Goal: Information Seeking & Learning: Learn about a topic

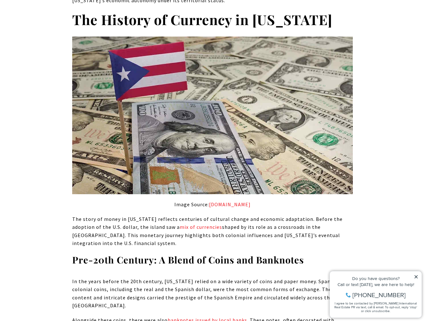
scroll to position [1444, 0]
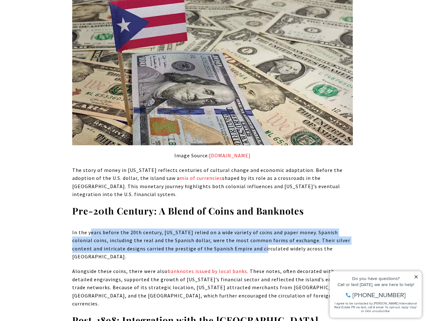
drag, startPoint x: 97, startPoint y: 199, endPoint x: 261, endPoint y: 211, distance: 165.1
click at [261, 228] on p "In the years before the 20th century, [US_STATE] relied on a wide variety of co…" at bounding box center [212, 244] width 280 height 32
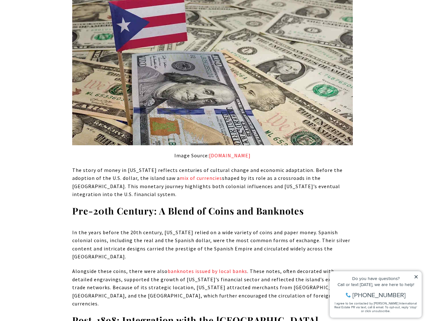
click at [280, 228] on p "In the years before the 20th century, [US_STATE] relied on a wide variety of co…" at bounding box center [212, 244] width 280 height 32
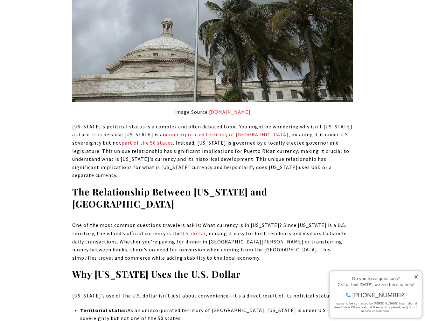
scroll to position [540, 0]
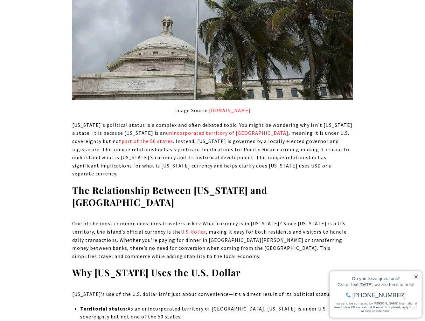
drag, startPoint x: 113, startPoint y: 0, endPoint x: 63, endPoint y: 4, distance: 50.4
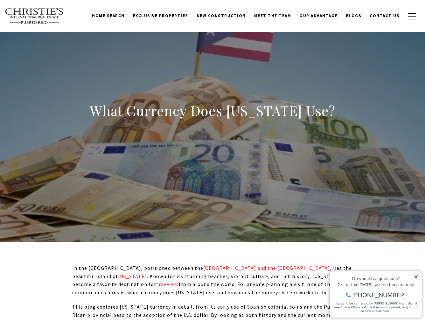
scroll to position [0, 0]
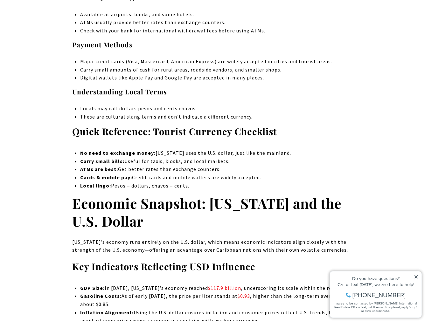
drag, startPoint x: 427, startPoint y: 72, endPoint x: 88, endPoint y: 6, distance: 346.2
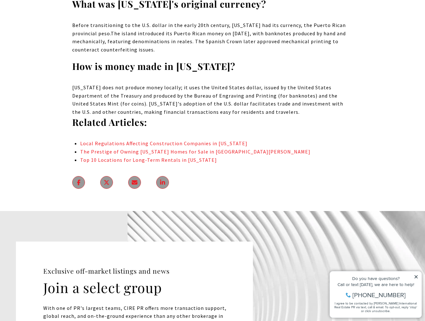
scroll to position [4070, 0]
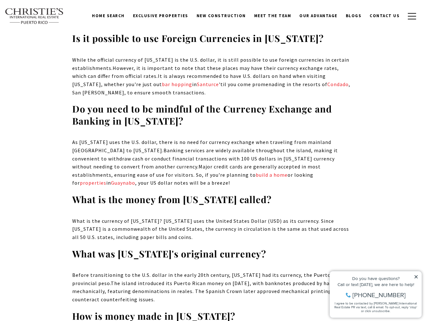
drag, startPoint x: 369, startPoint y: 144, endPoint x: 363, endPoint y: 144, distance: 6.0
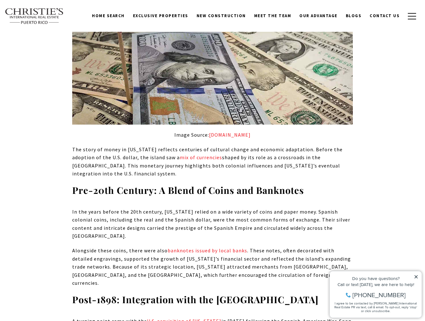
scroll to position [1464, 0]
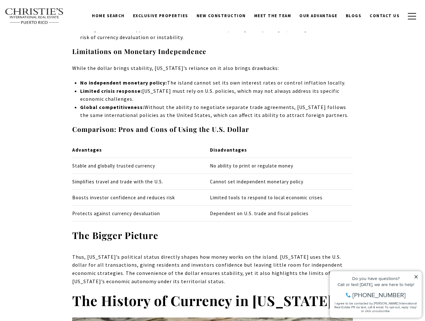
drag, startPoint x: 373, startPoint y: 90, endPoint x: 354, endPoint y: 89, distance: 18.8
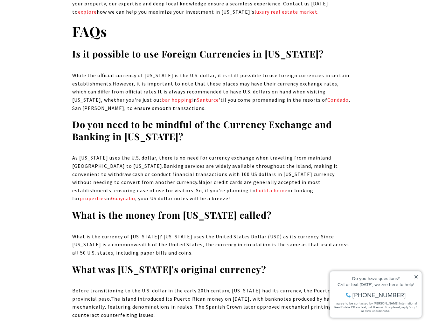
scroll to position [3990, 0]
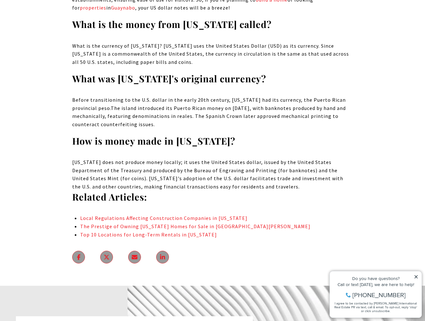
drag, startPoint x: 324, startPoint y: 136, endPoint x: 299, endPoint y: 139, distance: 25.0
click at [299, 158] on p "[US_STATE] does not produce money locally; it uses the United States dollar, is…" at bounding box center [212, 174] width 280 height 32
drag, startPoint x: 308, startPoint y: 143, endPoint x: 295, endPoint y: 142, distance: 13.4
click at [295, 158] on p "[US_STATE] does not produce money locally; it uses the United States dollar, is…" at bounding box center [212, 174] width 280 height 32
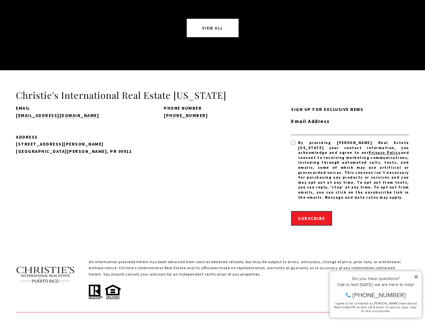
scroll to position [4695, 0]
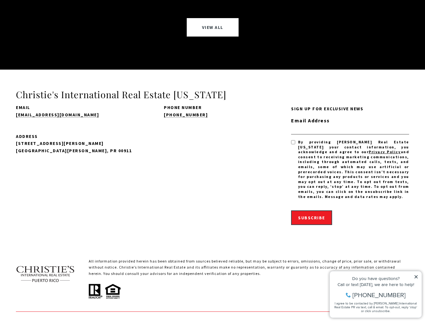
click at [415, 275] on icon at bounding box center [415, 277] width 4 height 4
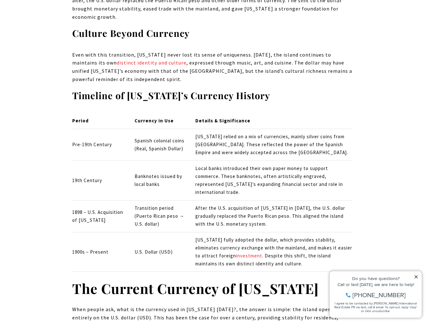
scroll to position [1794, 0]
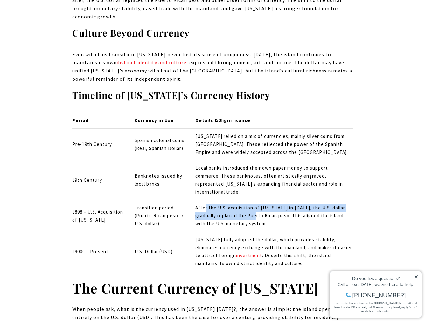
drag, startPoint x: 222, startPoint y: 167, endPoint x: 258, endPoint y: 175, distance: 37.4
click at [258, 204] on p "After the U.S. acquisition of [US_STATE] in [DATE], the U.S. dollar gradually r…" at bounding box center [273, 216] width 157 height 24
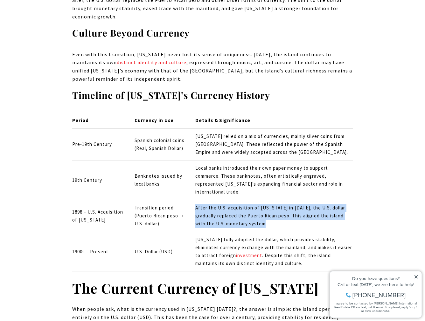
drag, startPoint x: 194, startPoint y: 160, endPoint x: 283, endPoint y: 181, distance: 91.9
click at [277, 200] on td "After the U.S. acquisition of [US_STATE] in [DATE], the U.S. dollar gradually r…" at bounding box center [271, 216] width 162 height 32
click at [290, 204] on p "After the U.S. acquisition of [US_STATE] in [DATE], the U.S. dollar gradually r…" at bounding box center [273, 216] width 157 height 24
